Goal: Task Accomplishment & Management: Manage account settings

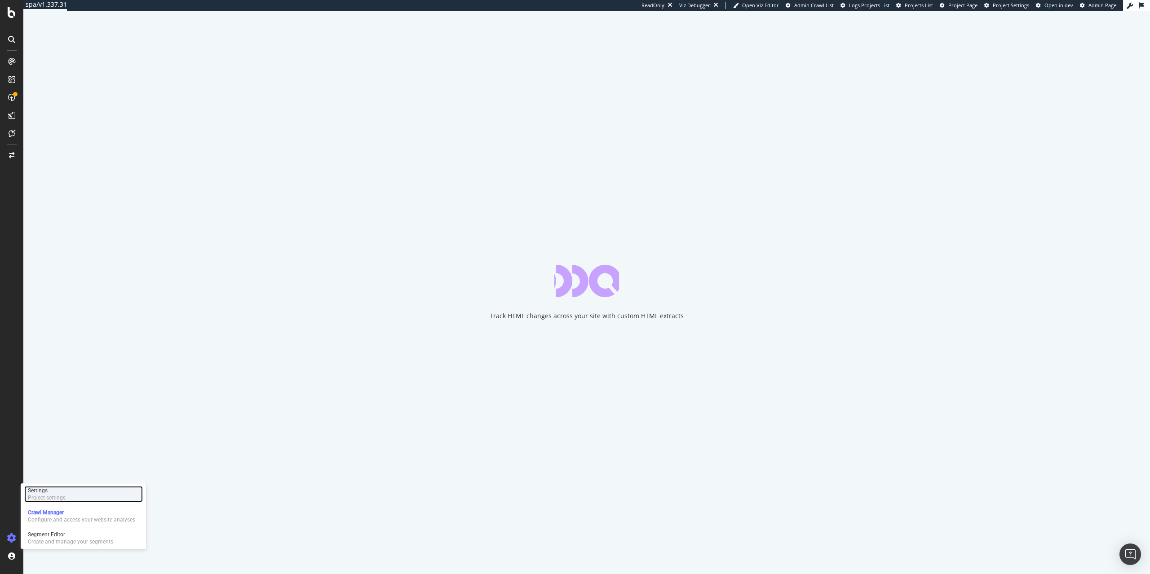
click at [66, 500] on div "Settings Project settings" at bounding box center [83, 494] width 119 height 16
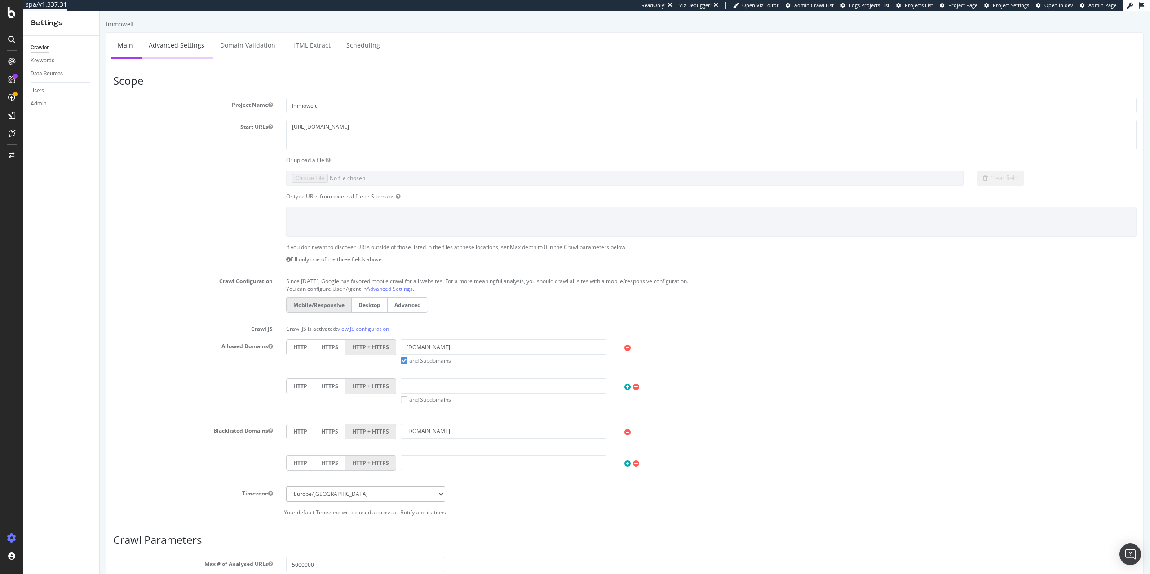
click at [191, 50] on link "Advanced Settings" at bounding box center [176, 45] width 69 height 25
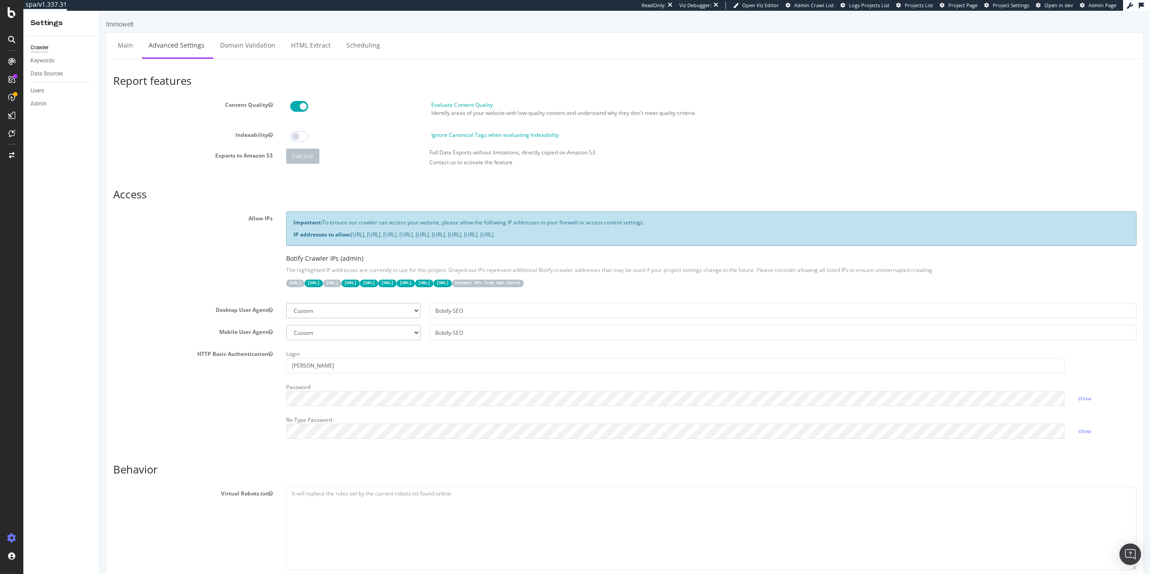
click at [513, 221] on p "Important: To ensure our crawler can access your website, please allow the foll…" at bounding box center [711, 223] width 836 height 8
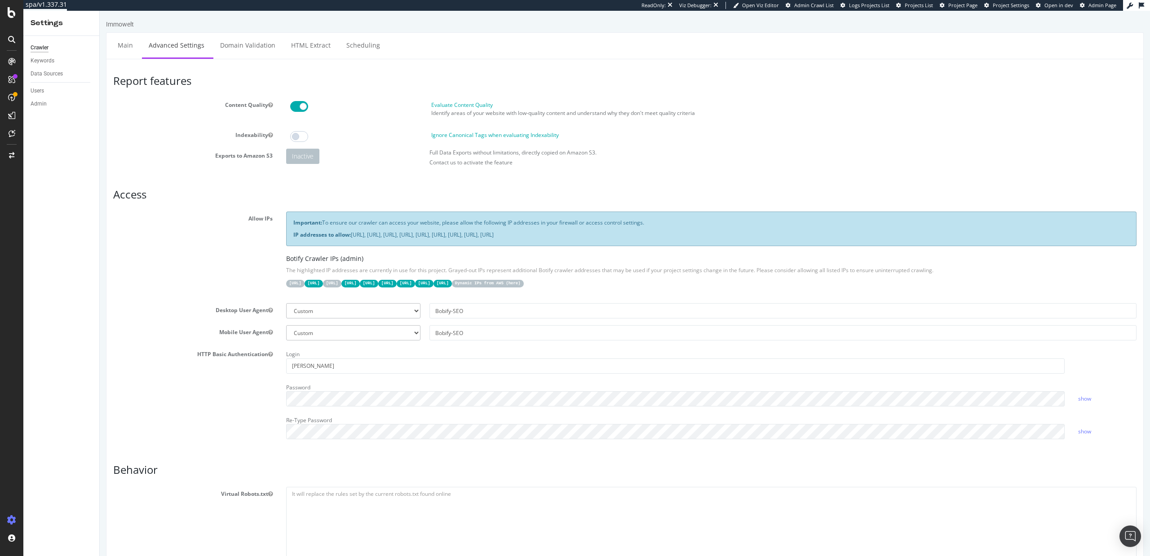
click at [498, 218] on div "Important: To ensure our crawler can access your website, please allow the foll…" at bounding box center [711, 229] width 850 height 34
click at [389, 238] on p "IP addresses to allow: [URL], [URL], [URL], [URL], [URL], [URL], [URL], [URL], …" at bounding box center [711, 235] width 836 height 8
click at [663, 238] on p "IP addresses to allow: [URL], [URL], [URL], [URL], [URL], [URL], [URL], [URL], …" at bounding box center [711, 235] width 836 height 8
drag, startPoint x: 726, startPoint y: 234, endPoint x: 353, endPoint y: 241, distance: 372.4
click at [353, 241] on div "Important: To ensure our crawler can access your website, please allow the foll…" at bounding box center [711, 229] width 850 height 34
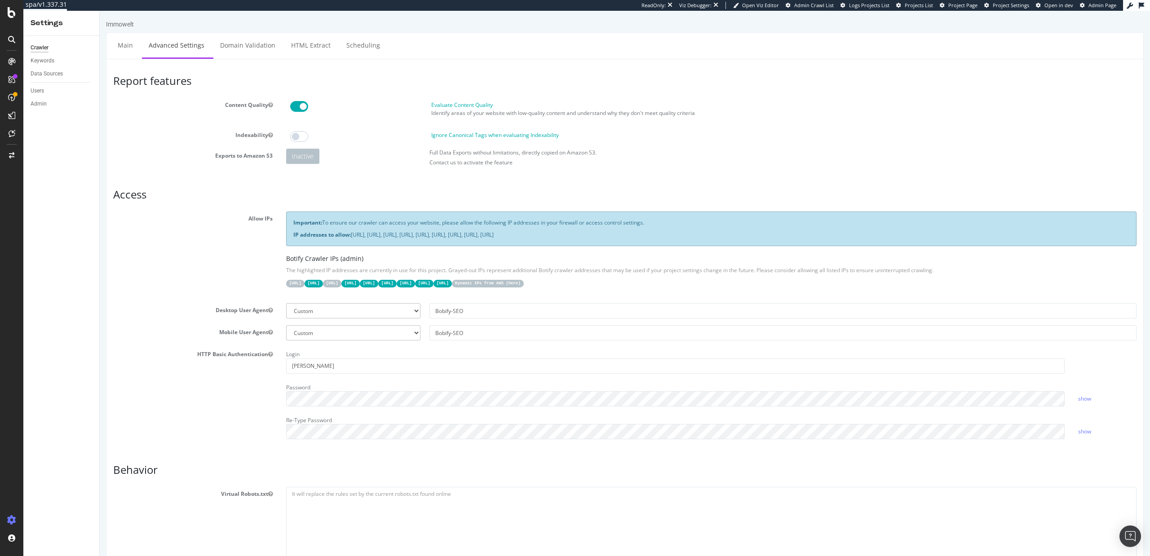
copy p "[URL], [URL], [URL], [URL], [URL], [URL], [URL], [URL], [URL]"
click at [419, 215] on div "Important: To ensure our crawler can access your website, please allow the foll…" at bounding box center [711, 229] width 850 height 34
drag, startPoint x: 741, startPoint y: 231, endPoint x: 353, endPoint y: 240, distance: 389.0
click at [353, 240] on div "Important: To ensure our crawler can access your website, please allow the foll…" at bounding box center [711, 229] width 850 height 34
copy p "[URL], [URL], [URL], [URL], [URL], [URL], [URL], [URL], [URL]"
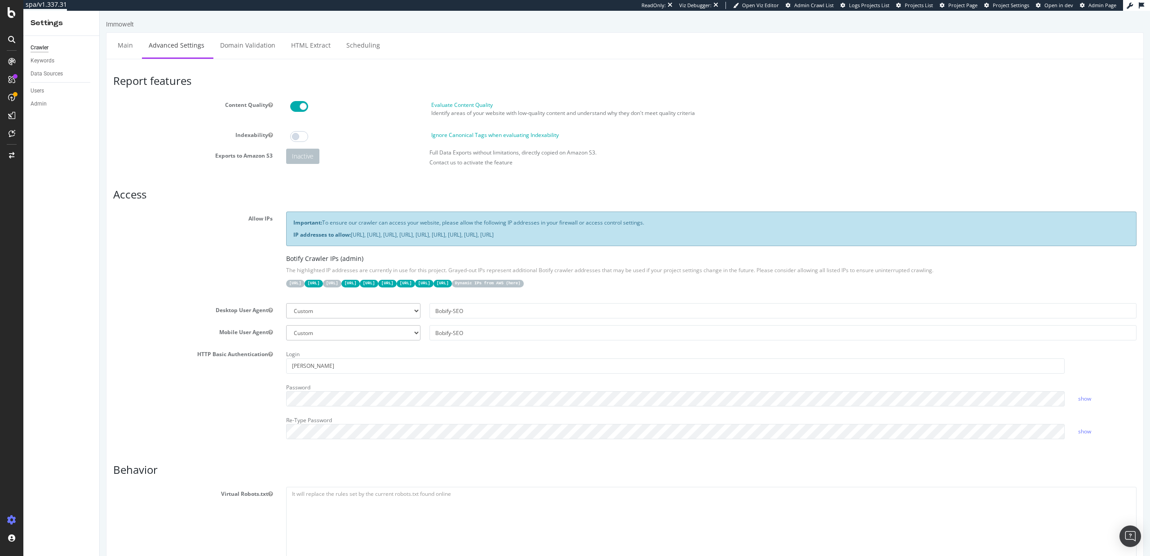
click at [648, 137] on div "Ignore Canonical Tags when evaluating Indexability" at bounding box center [784, 135] width 714 height 8
